Goal: Transaction & Acquisition: Purchase product/service

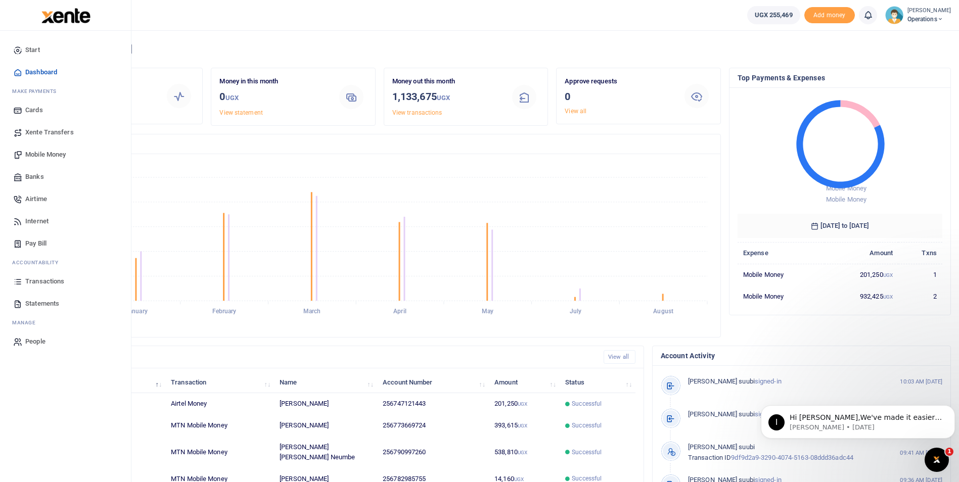
click at [43, 155] on span "Mobile Money" at bounding box center [45, 155] width 40 height 10
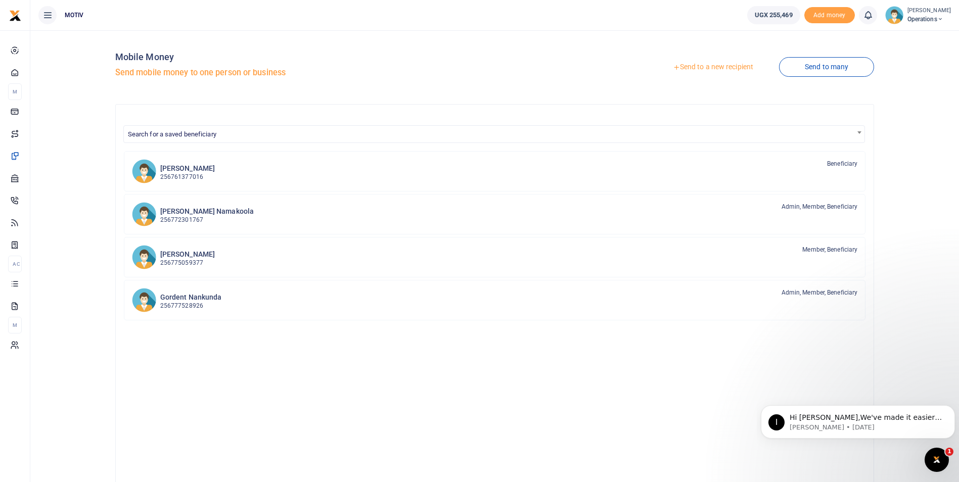
click at [715, 69] on link "Send to a new recipient" at bounding box center [713, 67] width 132 height 18
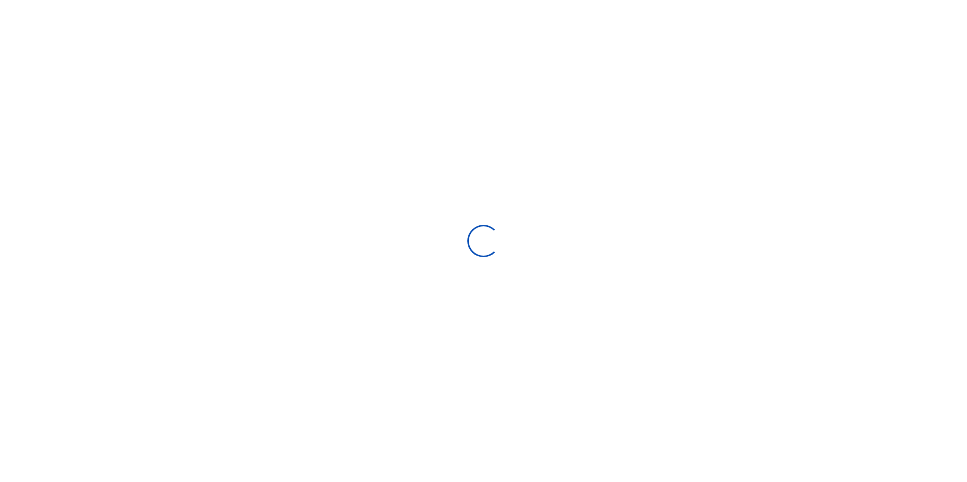
select select "Loading bundles"
select select
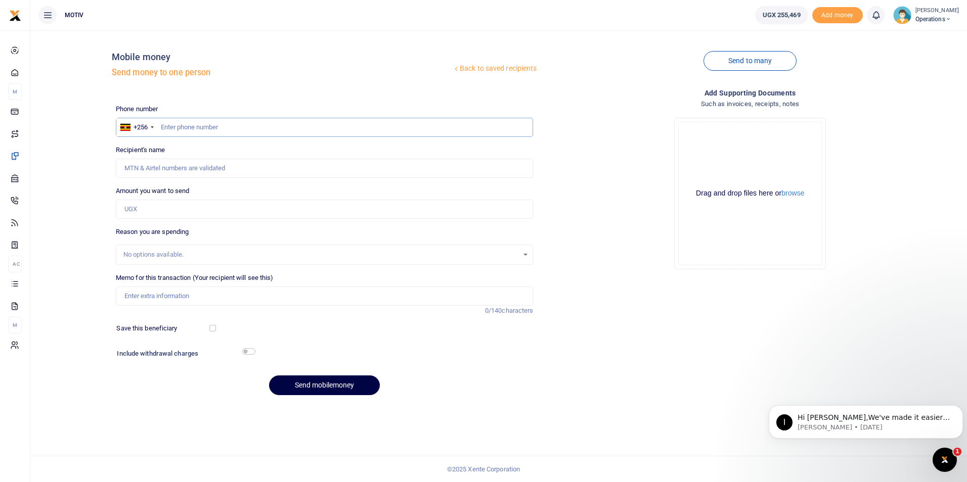
click at [194, 126] on input "text" at bounding box center [325, 127] width 418 height 19
paste input "0753417036"
type input "0753417036"
click at [83, 191] on div "Back to saved recipients Mobile money Send money to one person Send to many Pho…" at bounding box center [498, 220] width 929 height 365
type input "Kiteete John"
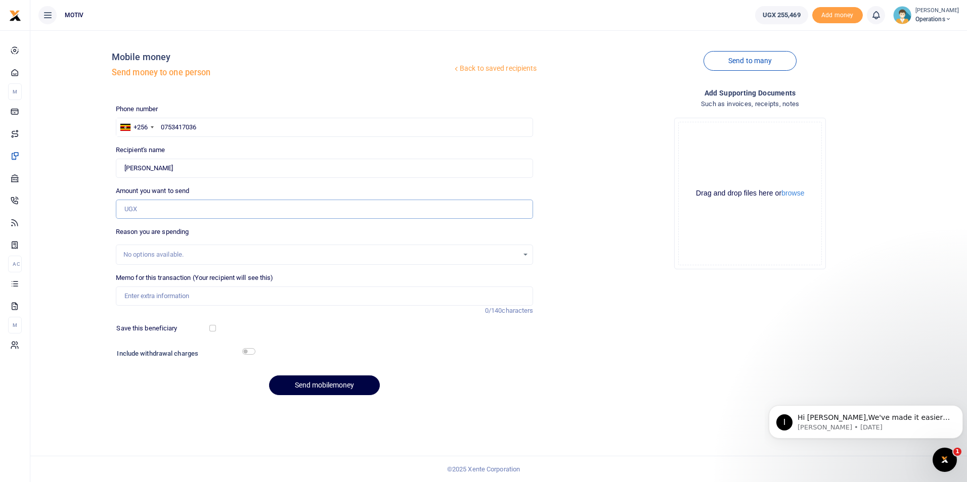
click at [198, 210] on input "Amount you want to send" at bounding box center [325, 209] width 418 height 19
type input "60,000"
click at [163, 251] on div "No options available." at bounding box center [320, 255] width 395 height 10
click at [163, 296] on input "Memo for this transaction (Your recipient will see this)" at bounding box center [325, 296] width 418 height 19
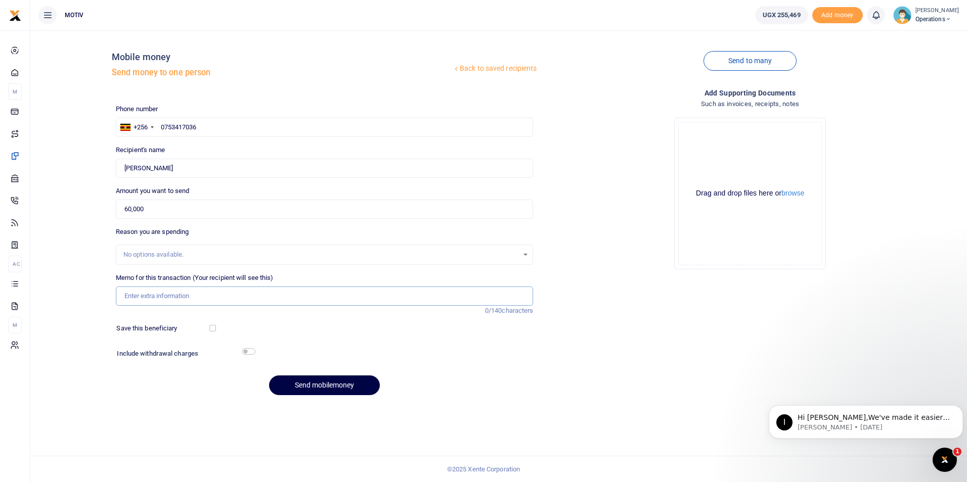
type input "KITY25PC0001 Refund for purchase of beef"
click at [202, 133] on input "text" at bounding box center [325, 127] width 418 height 19
paste input "0753417036"
type input "0753417036"
click at [75, 161] on div "Back to saved recipients Mobile money Send money to one person Send to many Pho…" at bounding box center [498, 220] width 929 height 365
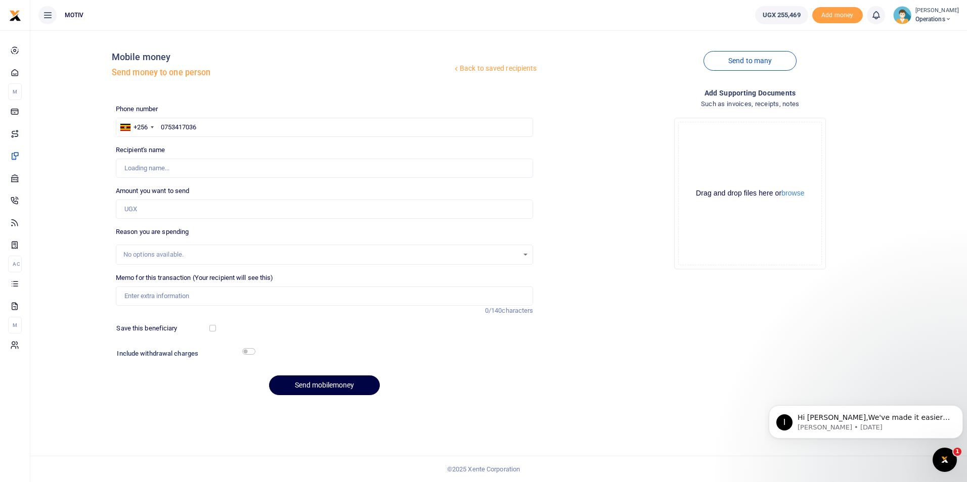
type input "Kiteete John"
click at [154, 208] on input "Amount you want to send" at bounding box center [325, 209] width 418 height 19
type input "60,000"
click at [165, 254] on div "No options available." at bounding box center [320, 255] width 395 height 10
click at [166, 296] on input "Memo for this transaction (Your recipient will see this)" at bounding box center [325, 296] width 418 height 19
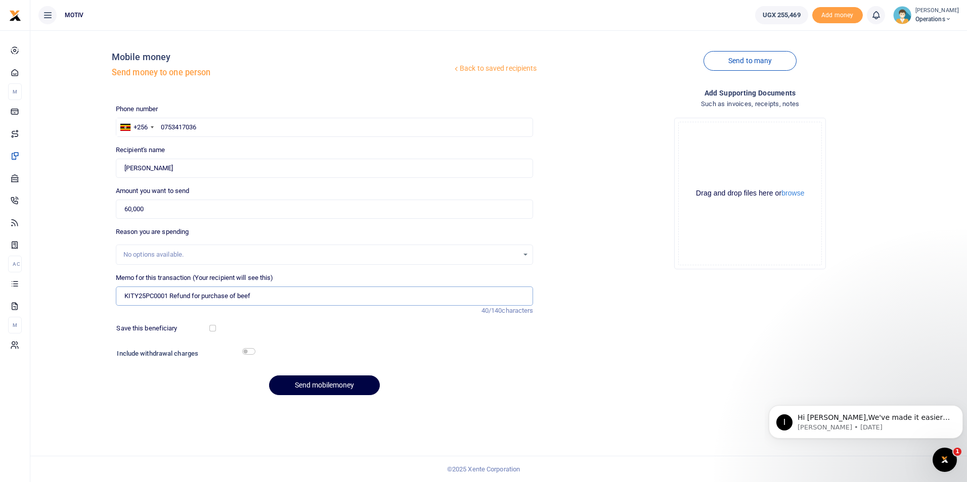
click at [169, 298] on input "KITY25PC0001 Refund for purchase of beef" at bounding box center [325, 296] width 418 height 19
drag, startPoint x: 171, startPoint y: 296, endPoint x: 293, endPoint y: 304, distance: 121.6
click at [293, 304] on input "KITY25PC0006 Refund for purchase of beef" at bounding box center [325, 296] width 418 height 19
type input "KITY25PC0006 Payment for Boda transport"
click at [211, 330] on input "checkbox" at bounding box center [212, 328] width 7 height 7
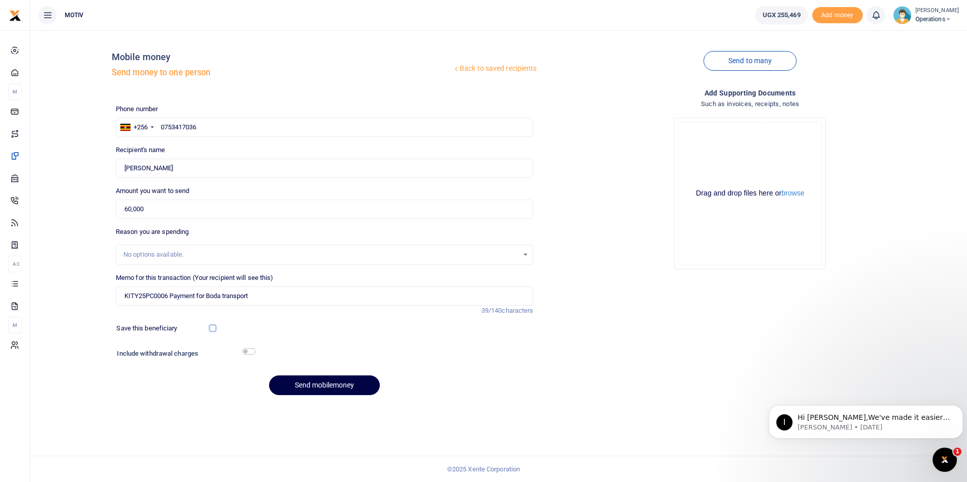
checkbox input "true"
click at [245, 351] on input "checkbox" at bounding box center [248, 351] width 13 height 7
checkbox input "true"
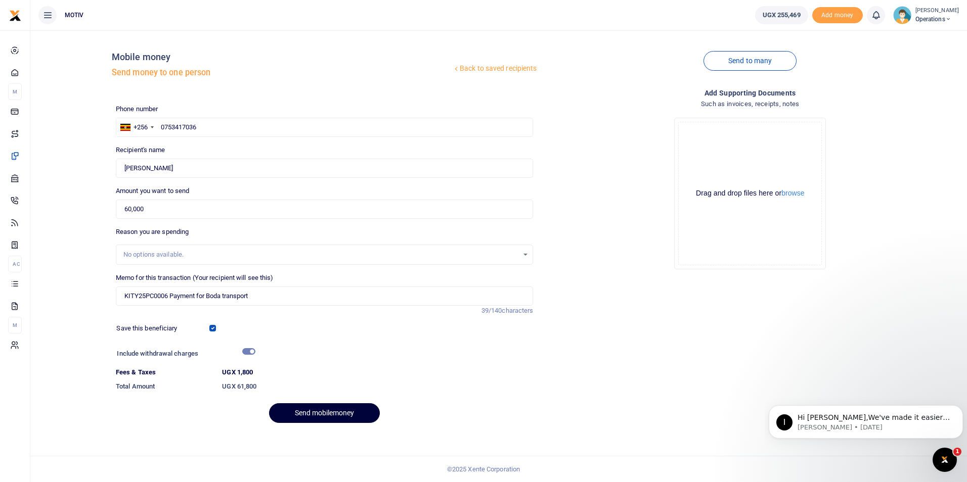
click at [328, 409] on button "Send mobilemoney" at bounding box center [324, 414] width 111 height 20
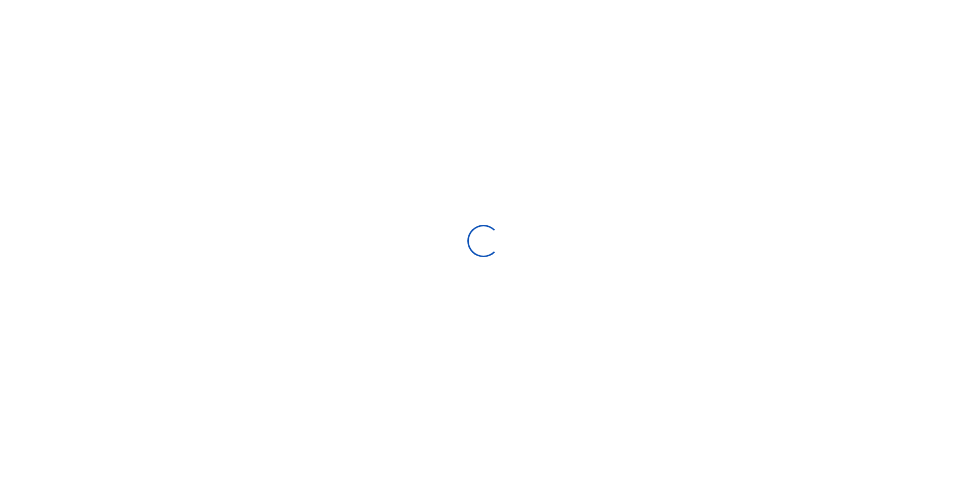
select select "Loading bundles"
select select
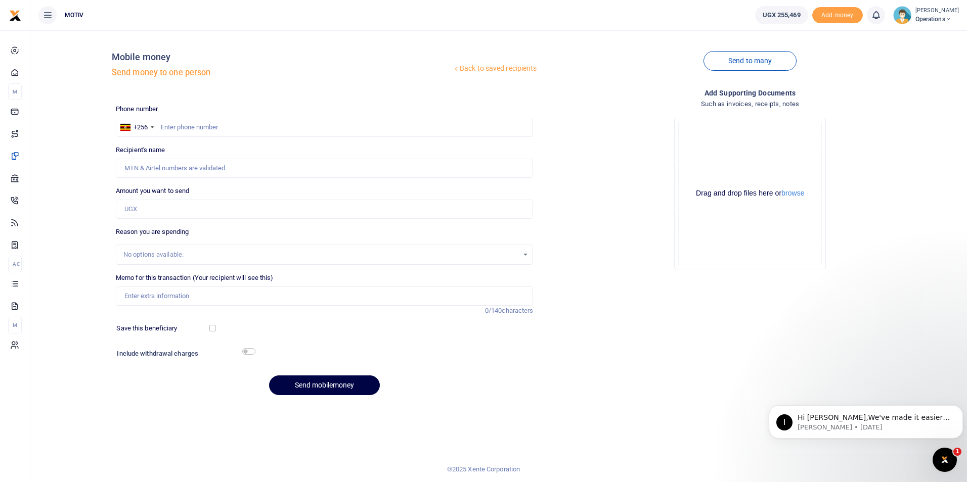
click at [893, 15] on img at bounding box center [902, 15] width 18 height 18
click at [901, 89] on link "Logout" at bounding box center [941, 92] width 80 height 14
